Goal: Task Accomplishment & Management: Use online tool/utility

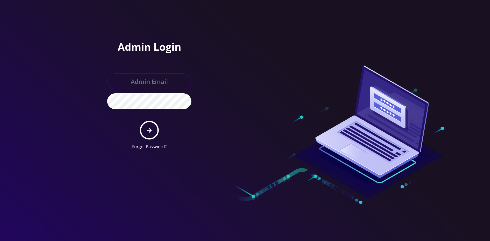
type input "master@britex.pw"
click at [147, 130] on icon "submit" at bounding box center [149, 131] width 5 height 6
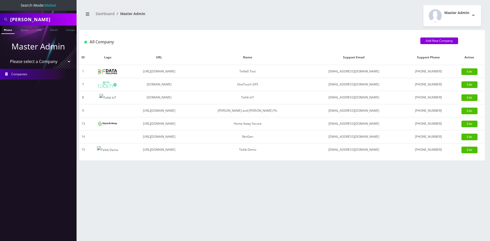
drag, startPoint x: 32, startPoint y: 62, endPoint x: 34, endPoint y: 65, distance: 3.6
click at [32, 62] on select "Please select a Company TeltikX Test OneTouch GPS Teltik IoT Hale and Serrano P…" at bounding box center [38, 62] width 65 height 10
select select "1"
click at [6, 57] on select "Please select a Company TeltikX Test OneTouch GPS Teltik IoT Hale and Serrano P…" at bounding box center [38, 62] width 65 height 10
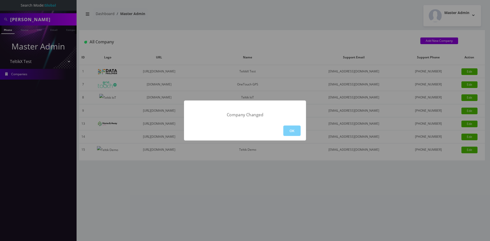
click at [308, 132] on div "Company Changed OK" at bounding box center [245, 120] width 490 height 241
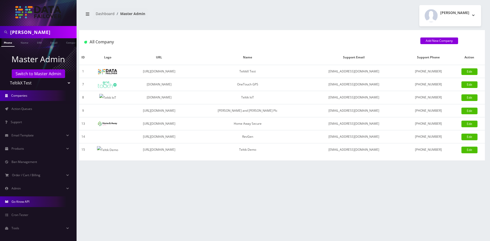
scroll to position [11, 0]
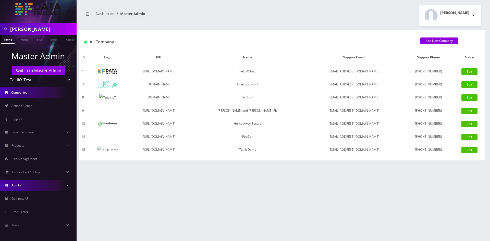
click at [19, 187] on span "Admin" at bounding box center [15, 185] width 9 height 4
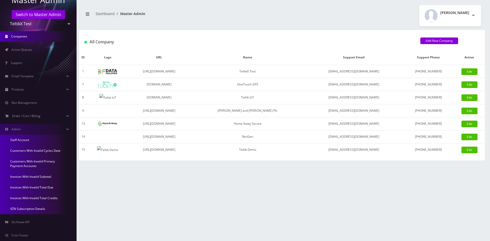
scroll to position [90, 0]
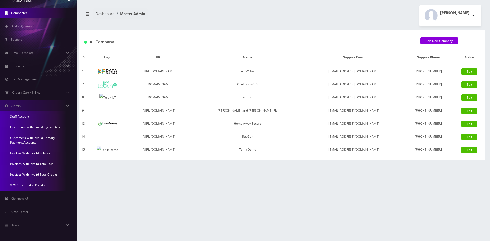
click at [36, 177] on link "Invoices With Invalid Total Credits" at bounding box center [38, 175] width 77 height 11
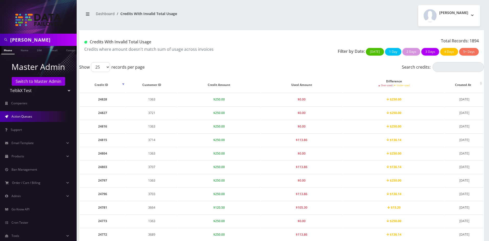
click at [26, 117] on span "Action Queues" at bounding box center [21, 116] width 21 height 4
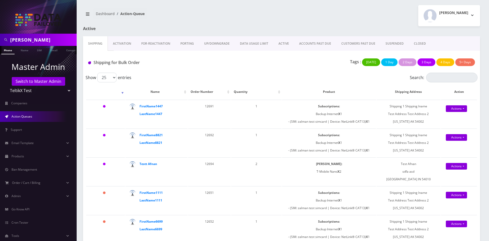
click at [118, 48] on link "Activation" at bounding box center [122, 43] width 28 height 15
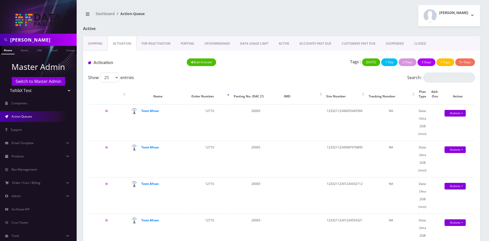
click at [94, 44] on link "Shipping" at bounding box center [95, 43] width 25 height 15
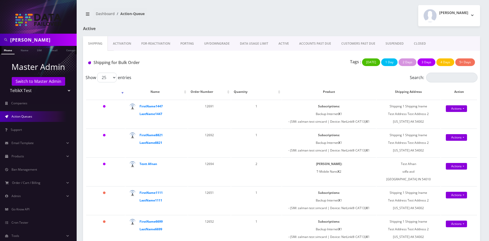
click at [117, 44] on link "Activation" at bounding box center [122, 43] width 28 height 15
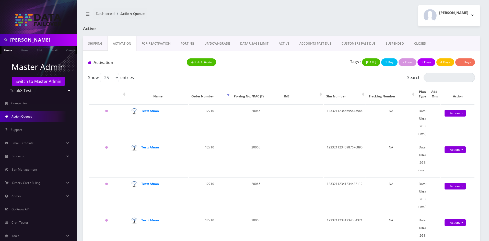
drag, startPoint x: 96, startPoint y: 45, endPoint x: 104, endPoint y: 45, distance: 8.5
click at [96, 45] on link "Shipping" at bounding box center [95, 43] width 25 height 15
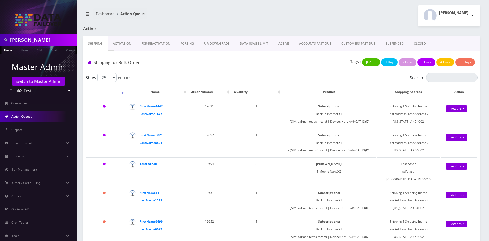
click at [122, 46] on link "Activation" at bounding box center [122, 43] width 28 height 15
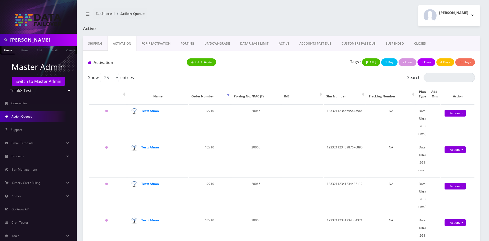
click at [89, 43] on link "Shipping" at bounding box center [95, 43] width 25 height 15
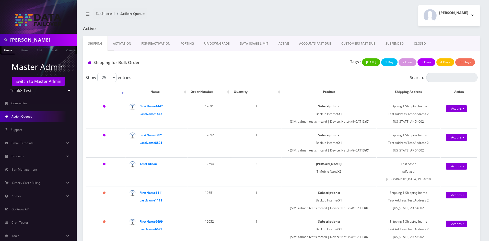
click at [119, 44] on link "Activation" at bounding box center [122, 43] width 28 height 15
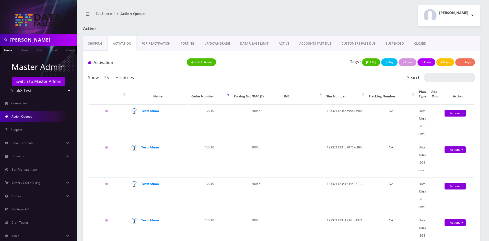
click at [96, 46] on link "Shipping" at bounding box center [95, 43] width 25 height 15
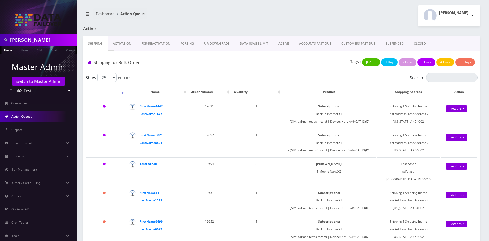
click at [128, 47] on link "Activation" at bounding box center [122, 43] width 28 height 15
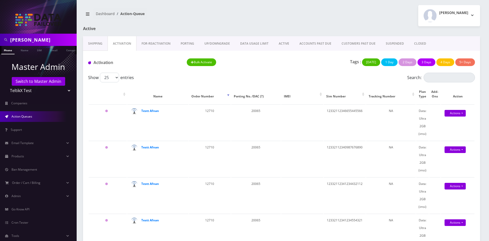
click at [41, 44] on input "shlomo" at bounding box center [42, 40] width 65 height 10
type input "bakersan"
click at [23, 51] on link "Name" at bounding box center [24, 50] width 13 height 8
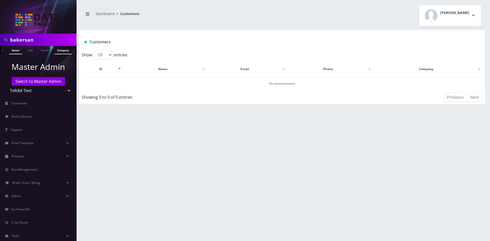
scroll to position [0, 13]
click at [61, 51] on link "Company" at bounding box center [59, 50] width 17 height 8
click at [65, 51] on link "Customer" at bounding box center [67, 50] width 18 height 8
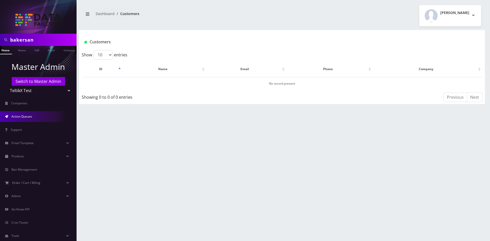
drag, startPoint x: 36, startPoint y: 108, endPoint x: 35, endPoint y: 111, distance: 3.1
click at [36, 109] on li "Companies" at bounding box center [38, 103] width 77 height 13
